Goal: Information Seeking & Learning: Understand process/instructions

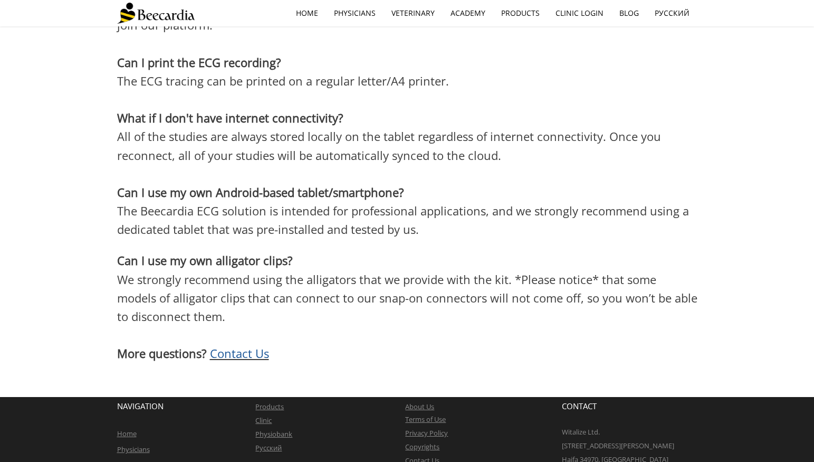
scroll to position [2909, 0]
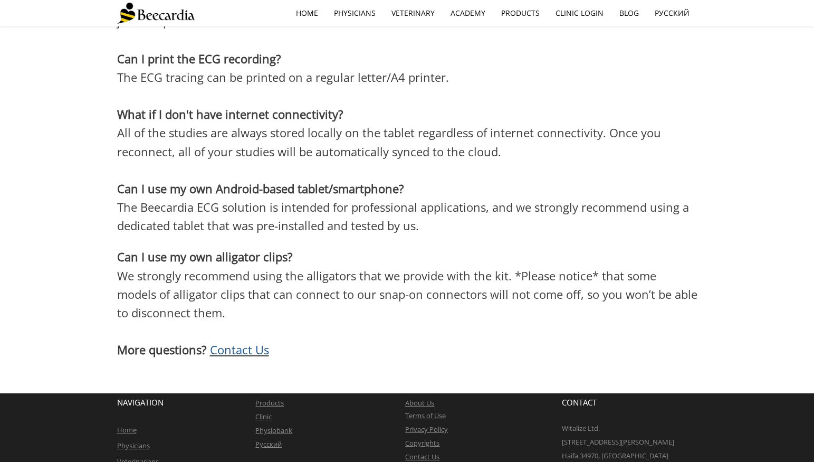
click at [414, 398] on link "About Us" at bounding box center [419, 402] width 29 height 9
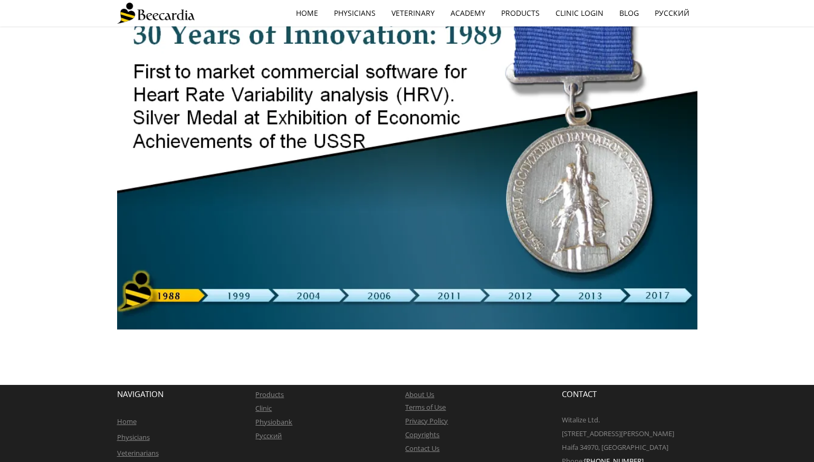
scroll to position [202, 0]
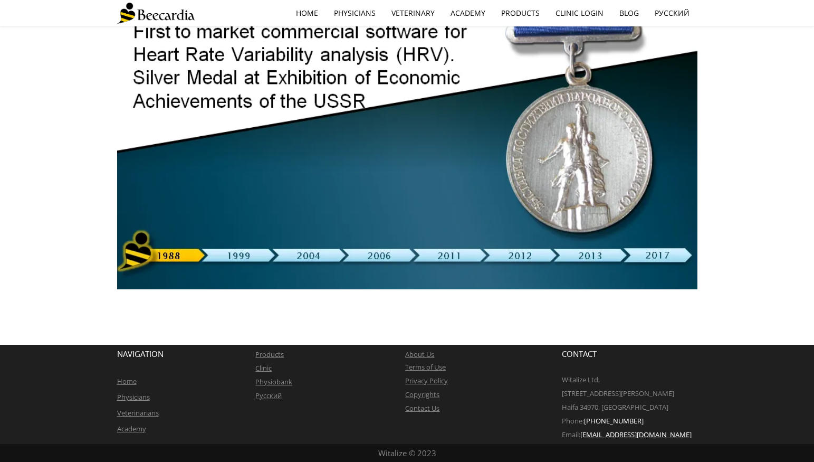
click at [425, 368] on link "Terms of Use" at bounding box center [425, 366] width 41 height 9
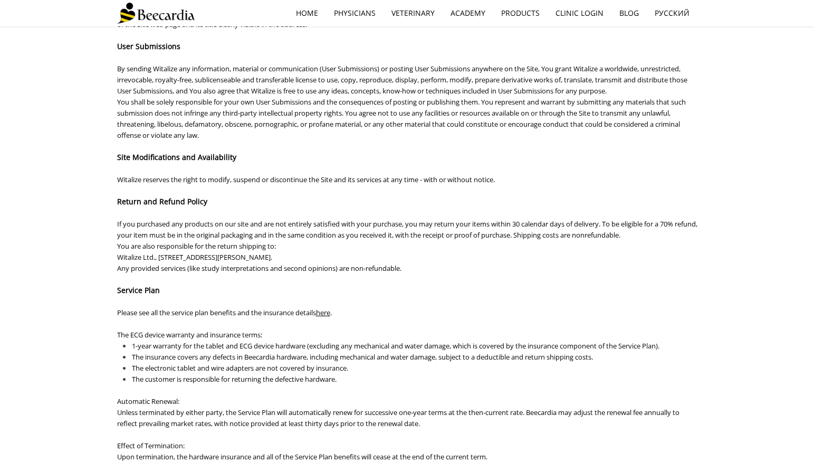
scroll to position [215, 0]
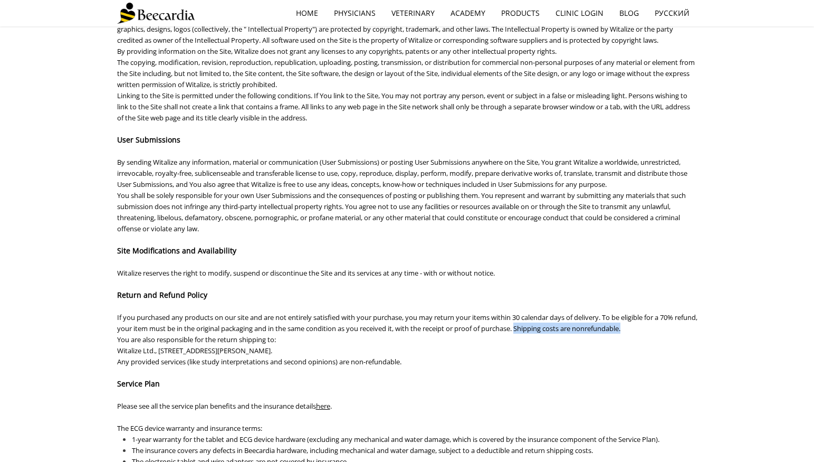
drag, startPoint x: 547, startPoint y: 329, endPoint x: 663, endPoint y: 329, distance: 116.1
click at [663, 329] on p "If you purchased any products on our site and are not entirely satisfied with y…" at bounding box center [407, 322] width 580 height 22
copy span "Shipping costs are nonrefundable."
